Goal: Transaction & Acquisition: Purchase product/service

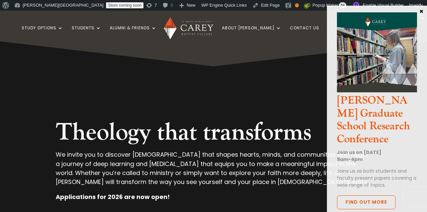
click at [421, 11] on button "×" at bounding box center [421, 11] width 7 height 6
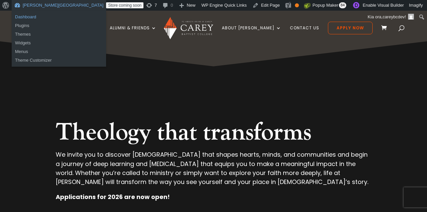
click at [32, 20] on link "Dashboard" at bounding box center [59, 17] width 94 height 9
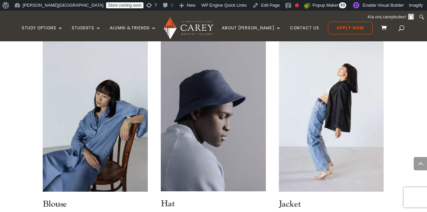
scroll to position [324, 0]
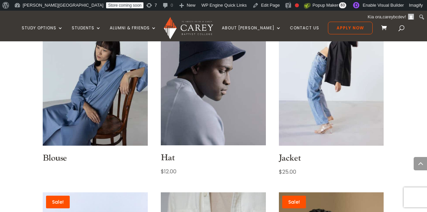
click at [215, 103] on img at bounding box center [213, 66] width 105 height 157
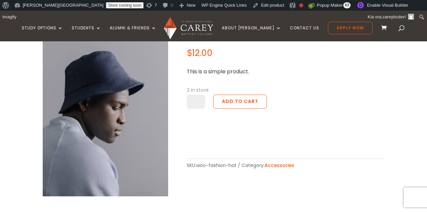
scroll to position [224, 0]
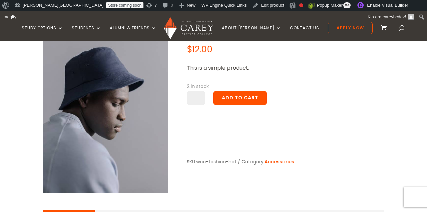
click at [227, 95] on button "Add to cart" at bounding box center [240, 98] width 54 height 14
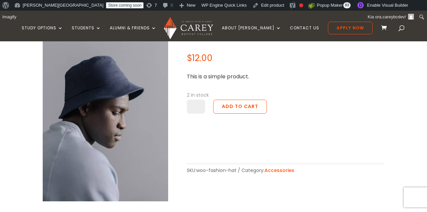
scroll to position [187, 0]
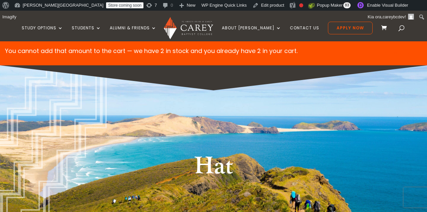
click at [381, 27] on span at bounding box center [385, 28] width 9 height 8
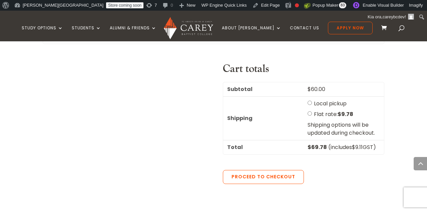
scroll to position [340, 0]
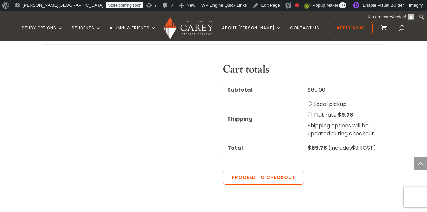
click at [181, 103] on div "Cart totals Subtotal $ 60.00 Shipping Local pickup Flat rate: $ 9.78 Shipping o…" at bounding box center [213, 165] width 341 height 204
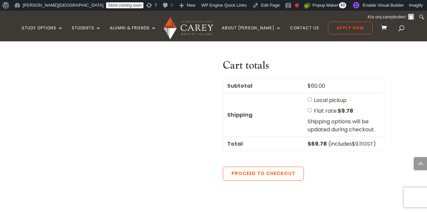
scroll to position [340, 0]
click at [146, 114] on div "Cart totals Subtotal $ 60.00 Shipping Local pickup Flat rate: $ 9.78 Shipping o…" at bounding box center [213, 161] width 341 height 204
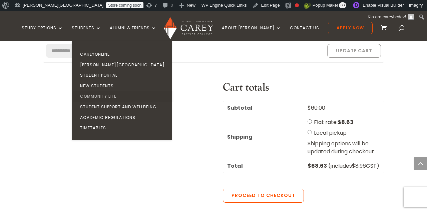
scroll to position [322, 0]
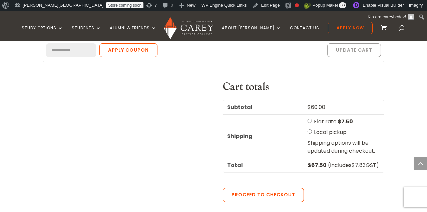
scroll to position [317, 0]
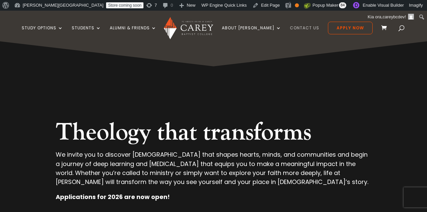
click at [291, 26] on link "Contact Us" at bounding box center [304, 34] width 29 height 16
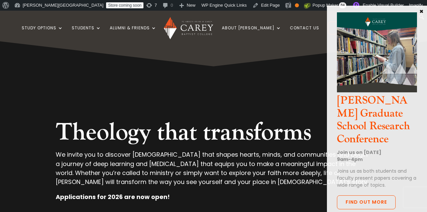
click at [420, 9] on button "×" at bounding box center [421, 11] width 7 height 6
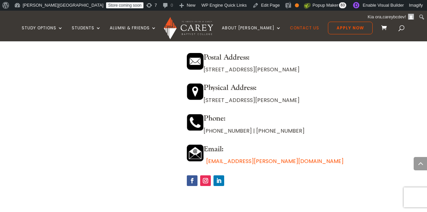
scroll to position [596, 0]
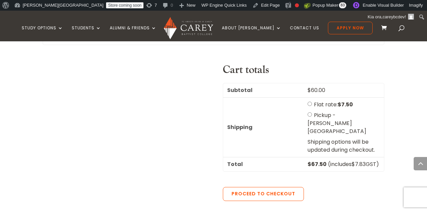
scroll to position [340, 0]
click at [184, 135] on div "Cart totals Subtotal $ 60.00 Shipping Flat rate: $ 7.50 Pickup - Carey Baptist …" at bounding box center [213, 141] width 341 height 156
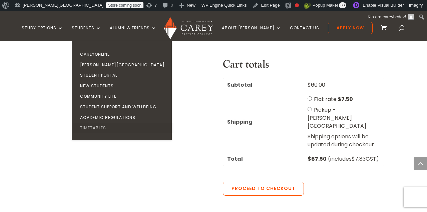
scroll to position [350, 0]
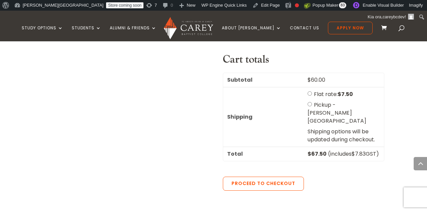
click at [201, 119] on div "Cart totals Subtotal $ 60.00 Shipping Flat rate: $ 7.50 Pickup - Carey Baptist …" at bounding box center [213, 163] width 341 height 220
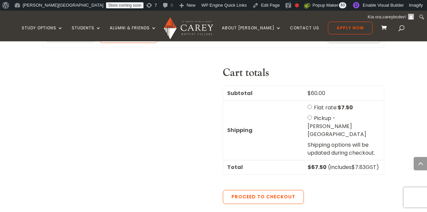
scroll to position [311, 0]
